Goal: Navigation & Orientation: Find specific page/section

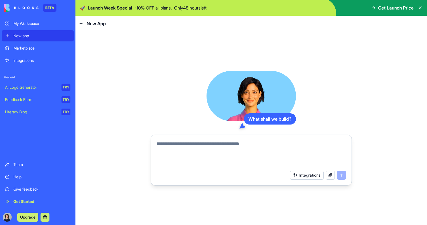
click at [30, 48] on div "Marketplace" at bounding box center [41, 48] width 57 height 6
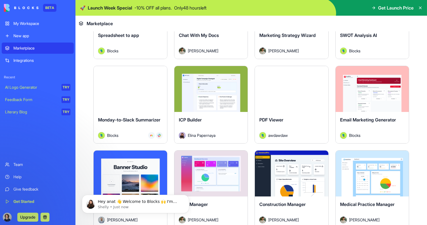
scroll to position [866, 0]
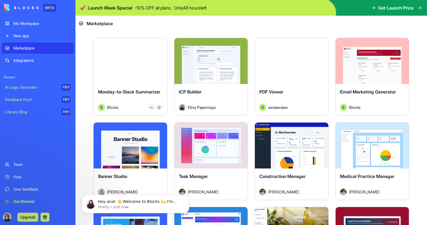
click at [55, 25] on div "My Workspace" at bounding box center [41, 24] width 57 height 6
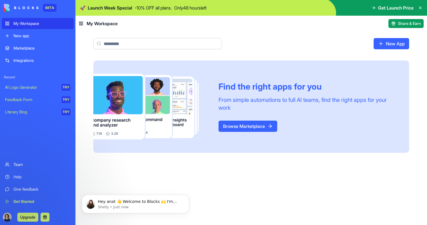
click at [37, 38] on div "New app" at bounding box center [41, 36] width 57 height 6
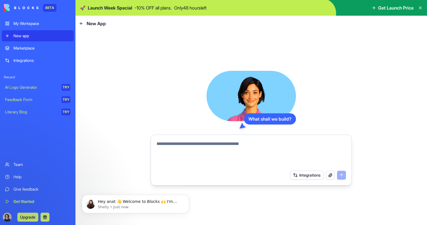
click at [35, 51] on div "Marketplace" at bounding box center [41, 48] width 57 height 6
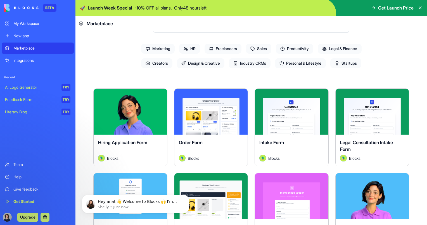
scroll to position [112, 0]
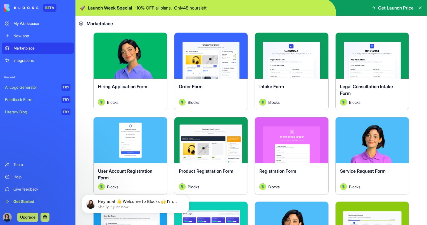
click at [213, 87] on div "Order Form" at bounding box center [211, 91] width 65 height 16
click at [209, 55] on button "Explore" at bounding box center [211, 55] width 42 height 11
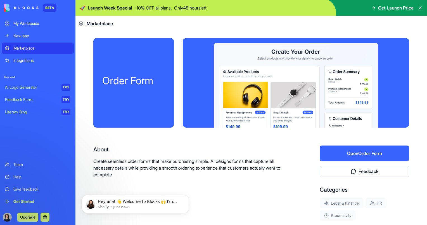
click at [29, 9] on img at bounding box center [21, 8] width 35 height 8
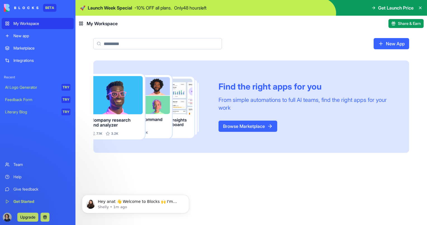
click at [13, 6] on img at bounding box center [21, 8] width 35 height 8
click at [37, 59] on div "Integrations" at bounding box center [41, 61] width 57 height 6
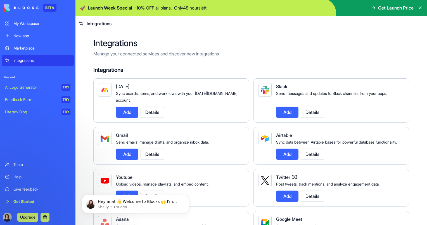
click at [41, 201] on div "Get Started" at bounding box center [41, 201] width 57 height 6
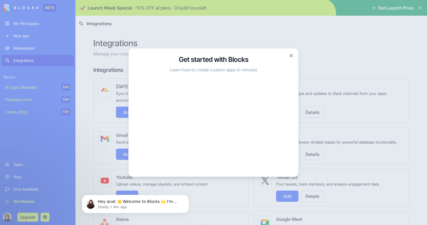
click at [27, 8] on div at bounding box center [213, 112] width 427 height 225
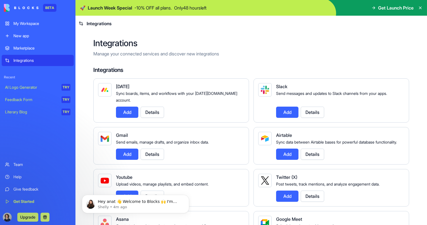
click at [27, 8] on img at bounding box center [21, 8] width 35 height 8
